Goal: Task Accomplishment & Management: Complete application form

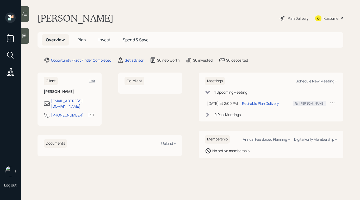
click at [79, 42] on span "Plan" at bounding box center [81, 40] width 9 height 6
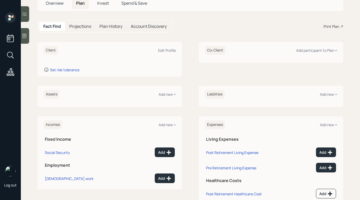
scroll to position [46, 0]
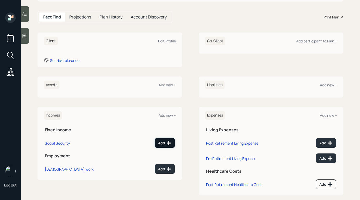
click at [159, 146] on button "Add" at bounding box center [165, 143] width 20 height 10
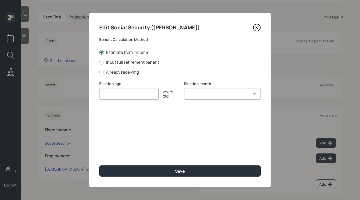
click at [256, 31] on icon at bounding box center [257, 28] width 8 height 8
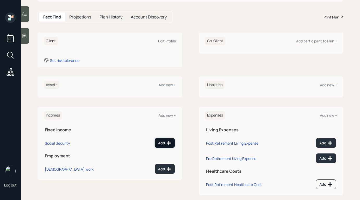
click at [162, 144] on div "Add" at bounding box center [164, 143] width 13 height 5
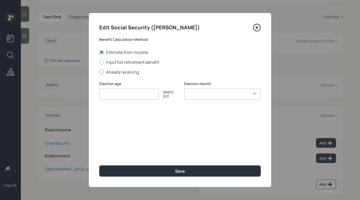
click at [119, 72] on label "Already receiving" at bounding box center [179, 72] width 161 height 6
click at [99, 72] on input "Already receiving" at bounding box center [99, 72] width 0 height 0
radio input "true"
click at [148, 91] on input "number" at bounding box center [128, 93] width 59 height 11
click at [258, 27] on icon at bounding box center [257, 28] width 8 height 8
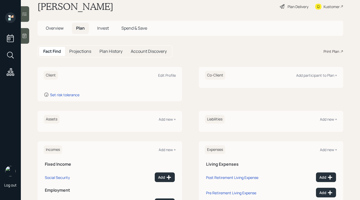
scroll to position [23, 0]
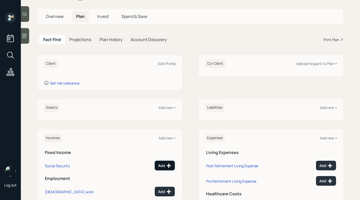
click at [166, 164] on div "Add" at bounding box center [164, 165] width 13 height 5
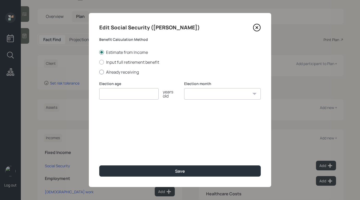
click at [123, 74] on label "Already receiving" at bounding box center [179, 72] width 161 height 6
click at [99, 72] on input "Already receiving" at bounding box center [99, 72] width 0 height 0
radio input "true"
click at [259, 28] on icon at bounding box center [257, 28] width 8 height 8
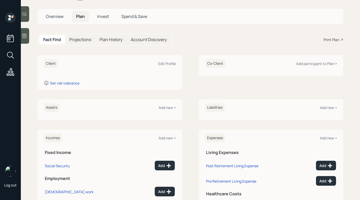
scroll to position [2, 0]
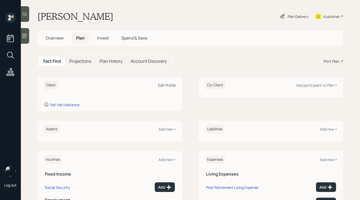
click at [162, 84] on div "Edit Profile" at bounding box center [167, 85] width 18 height 5
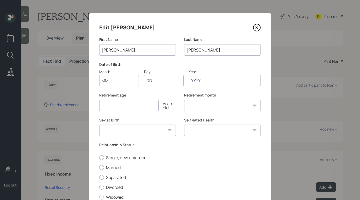
click at [126, 83] on input "Month" at bounding box center [119, 80] width 40 height 11
type input "01"
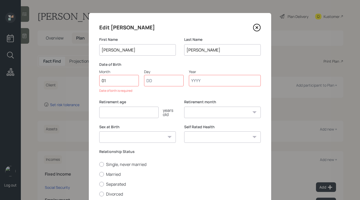
click at [151, 77] on input "Day" at bounding box center [164, 80] width 40 height 11
type input "01"
type input "1954"
select select "1"
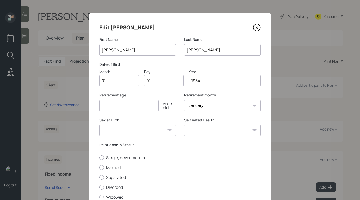
type input "1954"
click at [168, 91] on div "Edit [PERSON_NAME] First Name [PERSON_NAME] Last Name [PERSON_NAME] Date of Bir…" at bounding box center [180, 120] width 182 height 215
click at [144, 106] on input "number" at bounding box center [128, 105] width 59 height 11
type input "67"
click at [161, 129] on select "[DEMOGRAPHIC_DATA] [DEMOGRAPHIC_DATA] Other / Prefer not to say" at bounding box center [137, 130] width 77 height 11
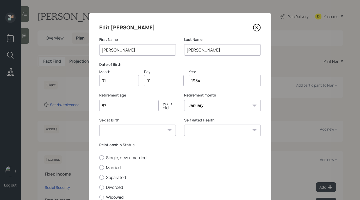
select select "[DEMOGRAPHIC_DATA]"
click at [99, 125] on select "[DEMOGRAPHIC_DATA] [DEMOGRAPHIC_DATA] Other / Prefer not to say" at bounding box center [137, 130] width 77 height 11
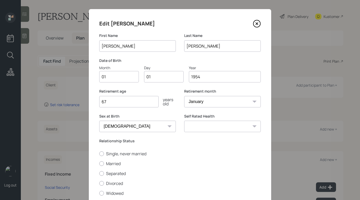
scroll to position [30, 0]
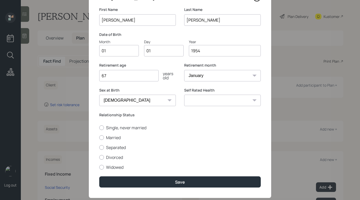
click at [190, 100] on select "Excellent Very Good Good Fair Poor" at bounding box center [222, 100] width 77 height 11
click at [164, 102] on select "[DEMOGRAPHIC_DATA] [DEMOGRAPHIC_DATA] Other / Prefer not to say" at bounding box center [137, 100] width 77 height 11
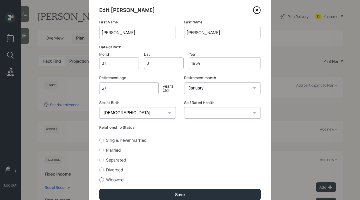
scroll to position [19, 0]
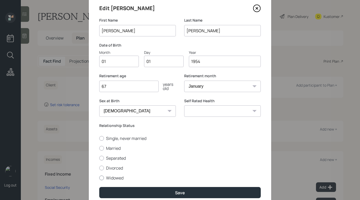
click at [123, 178] on label "Widowed" at bounding box center [179, 178] width 161 height 6
click at [99, 178] on input "Widowed" at bounding box center [99, 178] width 0 height 0
radio input "true"
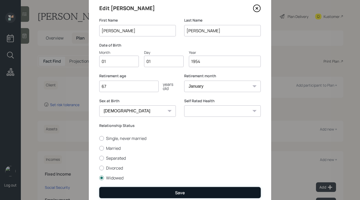
click at [157, 190] on button "Save" at bounding box center [179, 192] width 161 height 11
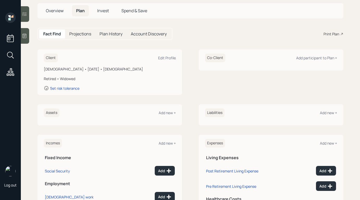
scroll to position [29, 0]
click at [166, 171] on icon at bounding box center [168, 170] width 5 height 5
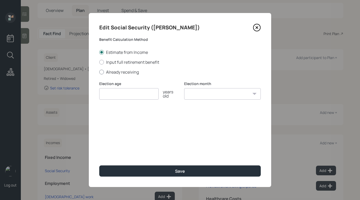
click at [121, 71] on label "Already receiving" at bounding box center [179, 72] width 161 height 6
click at [99, 72] on input "Already receiving" at bounding box center [99, 72] width 0 height 0
radio input "true"
click at [147, 117] on input "$" at bounding box center [179, 118] width 161 height 11
type input "$ 2,600"
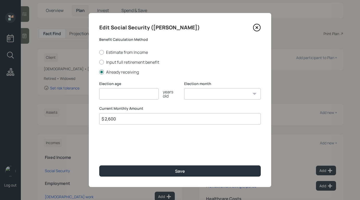
click at [119, 93] on input "number" at bounding box center [128, 93] width 59 height 11
type input "67"
click at [218, 92] on select "January February March April May June July August September October November De…" at bounding box center [222, 93] width 77 height 11
select select "1"
click at [184, 88] on select "January February March April May June July August September October November De…" at bounding box center [222, 93] width 77 height 11
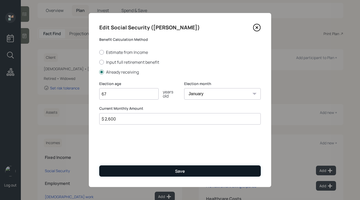
click at [160, 167] on button "Save" at bounding box center [179, 171] width 161 height 11
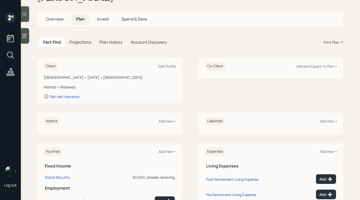
scroll to position [21, 0]
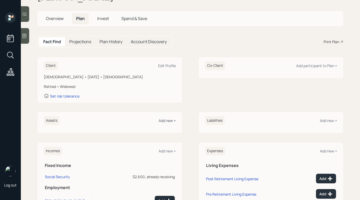
click at [166, 122] on div "Add new +" at bounding box center [167, 120] width 17 height 5
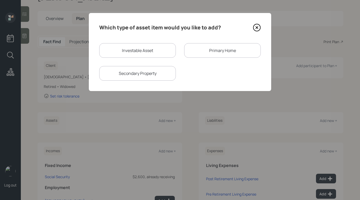
click at [204, 52] on div "Primary Home" at bounding box center [222, 50] width 77 height 15
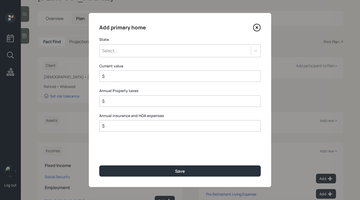
click at [257, 27] on icon at bounding box center [257, 28] width 2 height 2
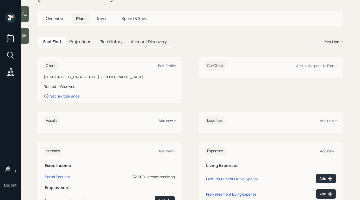
click at [168, 122] on div "Add new +" at bounding box center [167, 120] width 17 height 5
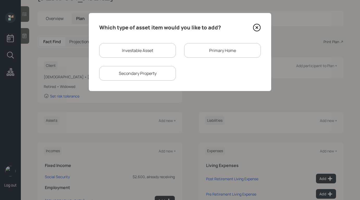
click at [257, 27] on icon at bounding box center [257, 28] width 2 height 2
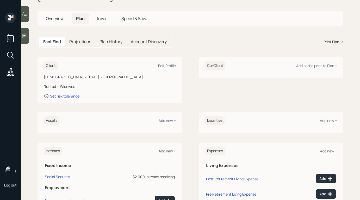
click at [163, 152] on div "Add new +" at bounding box center [167, 151] width 17 height 5
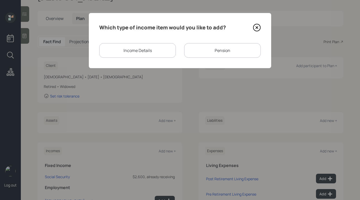
click at [141, 54] on div "Income Details" at bounding box center [137, 50] width 77 height 15
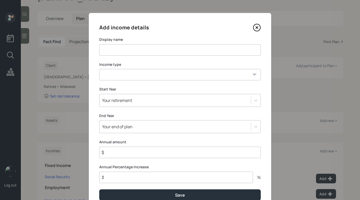
click at [146, 49] on input at bounding box center [179, 49] width 161 height 11
type input "Rental income"
click at [145, 79] on select "[DEMOGRAPHIC_DATA] work [DEMOGRAPHIC_DATA] work Self employment Other" at bounding box center [179, 74] width 161 height 11
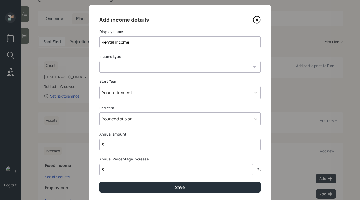
scroll to position [9, 0]
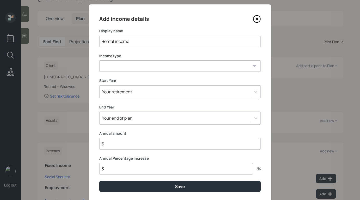
click at [159, 65] on select "[DEMOGRAPHIC_DATA] work [DEMOGRAPHIC_DATA] work Self employment Other" at bounding box center [179, 65] width 161 height 11
click at [99, 60] on select "[DEMOGRAPHIC_DATA] work [DEMOGRAPHIC_DATA] work Self employment Other" at bounding box center [179, 65] width 161 height 11
click at [155, 70] on select "[DEMOGRAPHIC_DATA] work [DEMOGRAPHIC_DATA] work Self employment Other" at bounding box center [179, 65] width 161 height 11
select select "other"
click at [99, 60] on select "[DEMOGRAPHIC_DATA] work [DEMOGRAPHIC_DATA] work Self employment Other" at bounding box center [179, 65] width 161 height 11
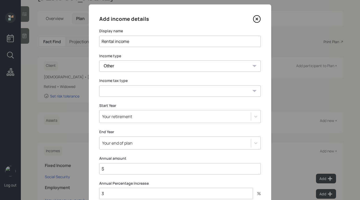
scroll to position [21, 0]
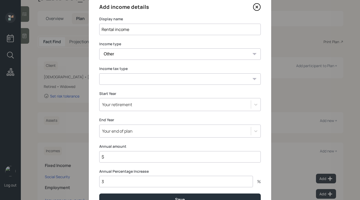
click at [150, 84] on select "Tax-free Earned Self Employment Alimony Royalties Pension / Annuity Interest Di…" at bounding box center [179, 78] width 161 height 11
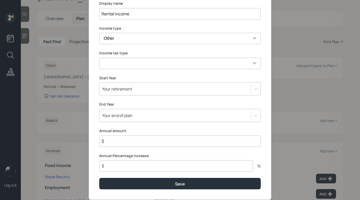
scroll to position [49, 0]
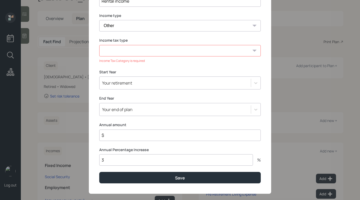
click at [151, 127] on div "Annual amount $" at bounding box center [179, 131] width 161 height 19
type input "$ 36,000"
click at [183, 45] on select "Tax-free Earned Self Employment Alimony Royalties Pension / Annuity Interest Di…" at bounding box center [179, 50] width 161 height 11
select select "earned"
click at [99, 45] on select "Tax-free Earned Self Employment Alimony Royalties Pension / Annuity Interest Di…" at bounding box center [179, 50] width 161 height 11
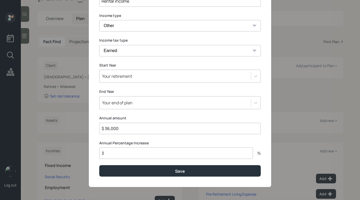
click at [176, 79] on div "Your retirement" at bounding box center [174, 76] width 151 height 9
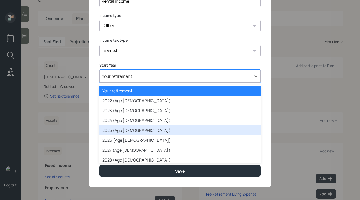
click at [165, 126] on div "2025 (Age [DEMOGRAPHIC_DATA])" at bounding box center [179, 130] width 161 height 10
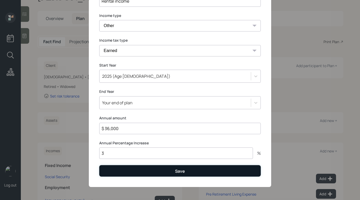
click at [173, 168] on button "Save" at bounding box center [179, 170] width 161 height 11
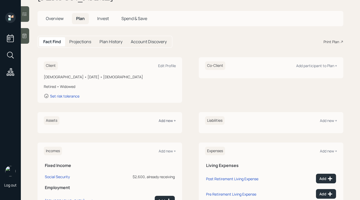
click at [169, 121] on div "Add new +" at bounding box center [167, 120] width 17 height 5
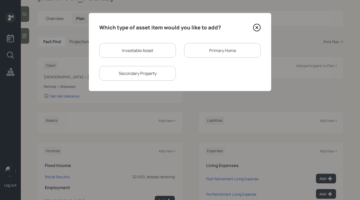
click at [153, 54] on div "Investable Asset" at bounding box center [137, 50] width 77 height 15
select select "taxable"
select select "balanced"
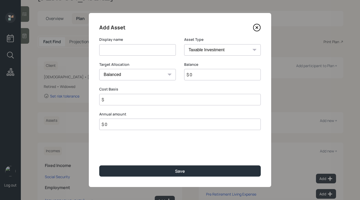
click at [153, 54] on input at bounding box center [137, 49] width 77 height 11
type input "Trad IRA"
click at [197, 76] on input "$ 0" at bounding box center [222, 74] width 77 height 11
type input "$ 1,400"
click at [182, 103] on input "$" at bounding box center [179, 99] width 161 height 11
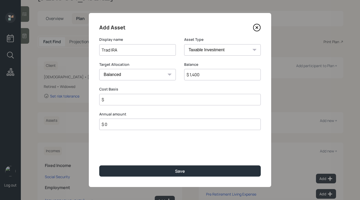
type input "$"
click at [221, 45] on select "SEP [PERSON_NAME] IRA 401(k) [PERSON_NAME] 401(k) 403(b) [PERSON_NAME] 403(b) 4…" at bounding box center [222, 49] width 77 height 11
select select "ira"
click at [184, 44] on select "SEP [PERSON_NAME] IRA 401(k) [PERSON_NAME] 401(k) 403(b) [PERSON_NAME] 403(b) 4…" at bounding box center [222, 49] width 77 height 11
click at [190, 101] on input "$" at bounding box center [179, 99] width 161 height 11
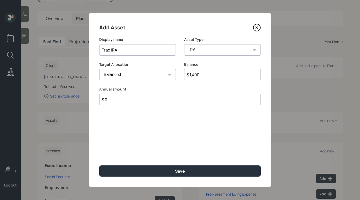
type input "$ 0"
click at [181, 134] on div "Add Asset Display name Trad IRA Asset Type SEP [PERSON_NAME] IRA 401(k) [PERSON…" at bounding box center [180, 100] width 182 height 174
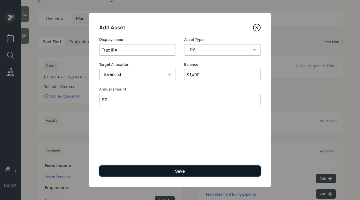
click at [174, 168] on button "Save" at bounding box center [179, 171] width 161 height 11
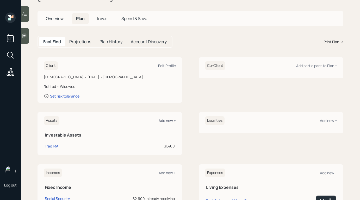
click at [164, 120] on div "Add new +" at bounding box center [167, 120] width 17 height 5
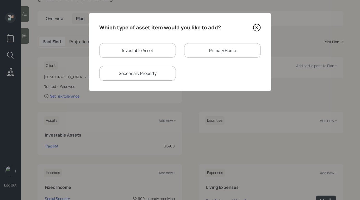
click at [141, 52] on div "Investable Asset" at bounding box center [137, 50] width 77 height 15
select select "taxable"
select select "balanced"
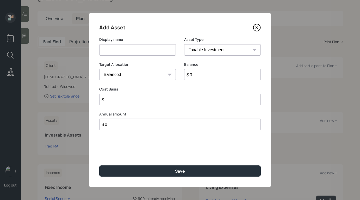
click at [145, 50] on input at bounding box center [137, 49] width 77 height 11
type input "Qualified annuity"
click at [204, 49] on select "SEP [PERSON_NAME] IRA 401(k) [PERSON_NAME] 401(k) 403(b) [PERSON_NAME] 403(b) 4…" at bounding box center [222, 49] width 77 height 11
select select "ira"
click at [184, 44] on select "SEP [PERSON_NAME] IRA 401(k) [PERSON_NAME] 401(k) 403(b) [PERSON_NAME] 403(b) 4…" at bounding box center [222, 49] width 77 height 11
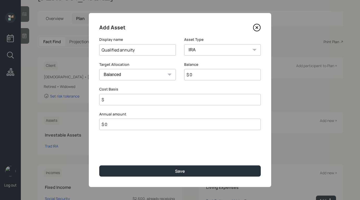
type input "$"
click at [199, 75] on input "$ 0" at bounding box center [222, 74] width 77 height 11
type input "$ 45,000"
click at [191, 100] on input "$" at bounding box center [179, 99] width 161 height 11
type input "$ 0"
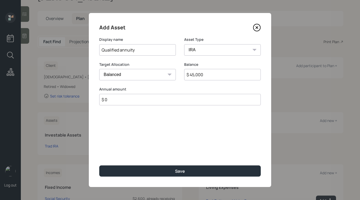
click at [178, 123] on div "Add Asset Display name Qualified annuity Asset Type SEP [PERSON_NAME] IRA 401(k…" at bounding box center [180, 100] width 182 height 174
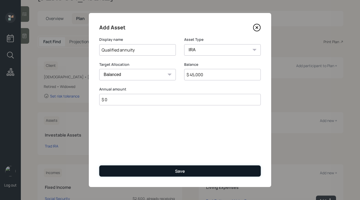
click at [175, 169] on div "Save" at bounding box center [180, 171] width 10 height 6
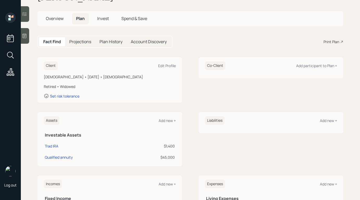
click at [166, 123] on div "Assets Add new +" at bounding box center [110, 120] width 132 height 9
click at [166, 119] on div "Add new +" at bounding box center [167, 120] width 17 height 5
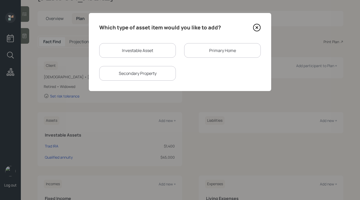
click at [137, 49] on div "Investable Asset" at bounding box center [137, 50] width 77 height 15
select select "taxable"
select select "balanced"
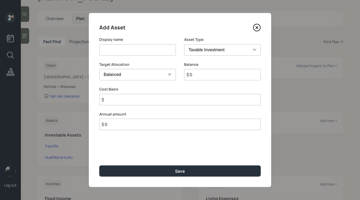
click at [137, 49] on input at bounding box center [137, 49] width 77 height 11
drag, startPoint x: 147, startPoint y: 51, endPoint x: 93, endPoint y: 50, distance: 54.1
click at [93, 50] on div "Add Asset Display name Brokerage - Robinhood Asset Type SEP [PERSON_NAME] IRA 4…" at bounding box center [180, 100] width 182 height 174
type input "Brokerage accts"
click at [206, 53] on select "SEP [PERSON_NAME] IRA 401(k) [PERSON_NAME] 401(k) 403(b) [PERSON_NAME] 403(b) 4…" at bounding box center [222, 49] width 77 height 11
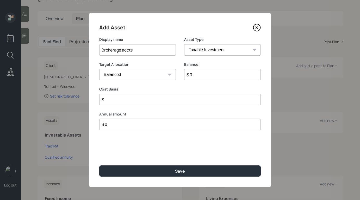
click at [184, 44] on select "SEP [PERSON_NAME] IRA 401(k) [PERSON_NAME] 401(k) 403(b) [PERSON_NAME] 403(b) 4…" at bounding box center [222, 49] width 77 height 11
click at [202, 78] on input "$ 0" at bounding box center [222, 74] width 77 height 11
type input "$ 15,300"
click at [190, 99] on input "$" at bounding box center [179, 99] width 161 height 11
type input "$ 15,300"
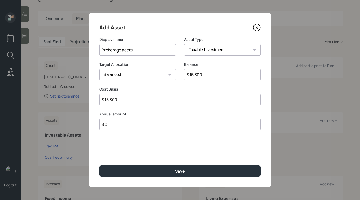
click at [177, 126] on input "$ 0" at bounding box center [179, 124] width 161 height 11
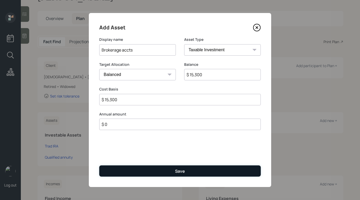
click at [172, 168] on button "Save" at bounding box center [179, 171] width 161 height 11
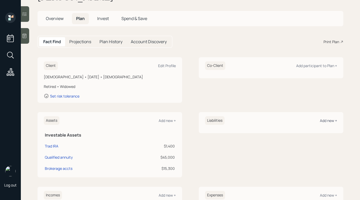
click at [329, 121] on div "Add new +" at bounding box center [328, 120] width 17 height 5
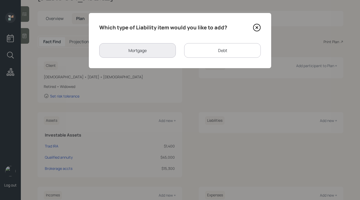
click at [258, 31] on icon at bounding box center [256, 27] width 7 height 7
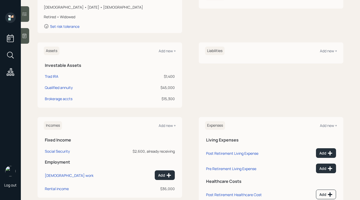
scroll to position [109, 0]
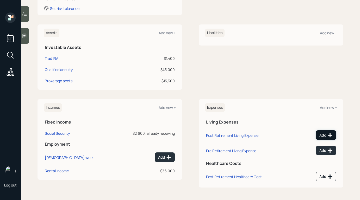
click at [324, 135] on div "Add" at bounding box center [325, 135] width 13 height 5
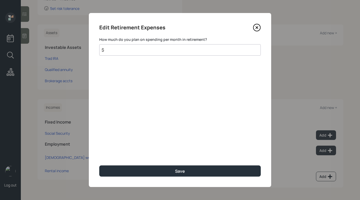
click at [219, 49] on input "$" at bounding box center [179, 49] width 161 height 11
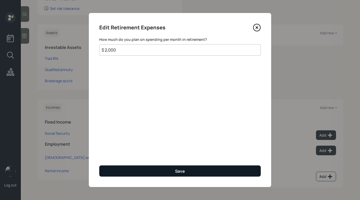
type input "$ 2,000"
click at [177, 175] on button "Save" at bounding box center [179, 171] width 161 height 11
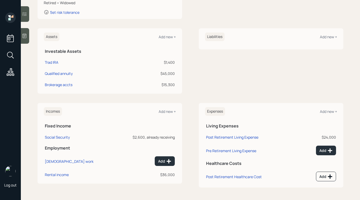
scroll to position [97, 0]
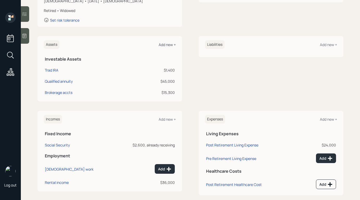
click at [160, 45] on div "Add new +" at bounding box center [167, 44] width 17 height 5
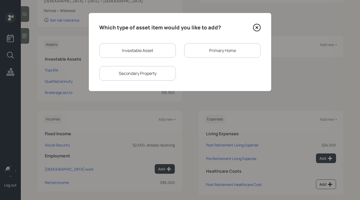
click at [194, 51] on div "Primary Home" at bounding box center [222, 50] width 77 height 15
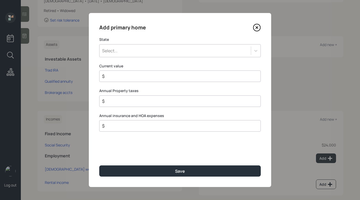
click at [177, 49] on div "Select..." at bounding box center [174, 50] width 151 height 9
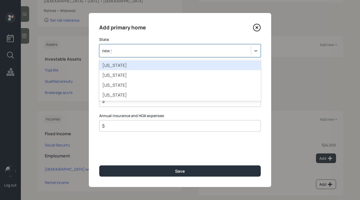
type input "new yo"
click at [163, 61] on div "[US_STATE]" at bounding box center [179, 65] width 161 height 10
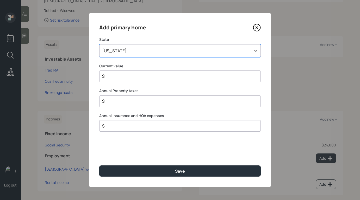
click at [154, 75] on input "$" at bounding box center [178, 76] width 153 height 6
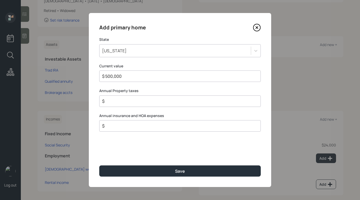
type input "$ 500,000"
click at [202, 98] on input "$" at bounding box center [178, 101] width 153 height 6
type input "$ 0"
click at [172, 127] on input "$" at bounding box center [178, 126] width 153 height 6
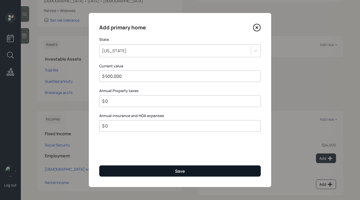
type input "$ 0"
click at [178, 170] on div "Save" at bounding box center [180, 171] width 10 height 6
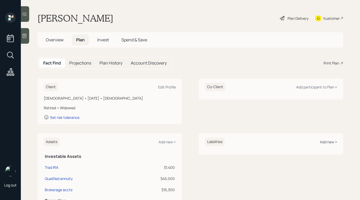
click at [321, 141] on div "Add new +" at bounding box center [328, 142] width 17 height 5
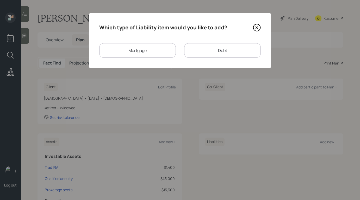
click at [159, 49] on div "Mortgage" at bounding box center [137, 50] width 77 height 15
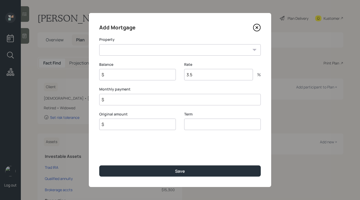
click at [154, 48] on select "NY Primary home" at bounding box center [179, 49] width 161 height 11
select select "4fabda25-8996-4b28-9cdc-191fa1485d21"
click at [99, 44] on select "NY Primary home" at bounding box center [179, 49] width 161 height 11
click at [142, 77] on input "$" at bounding box center [137, 74] width 77 height 11
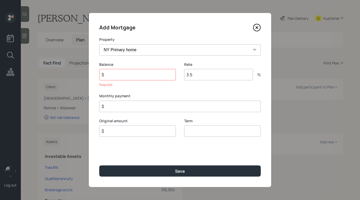
click at [256, 26] on icon at bounding box center [257, 28] width 8 height 8
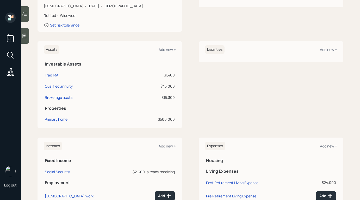
scroll to position [92, 0]
